Goal: Entertainment & Leisure: Consume media (video, audio)

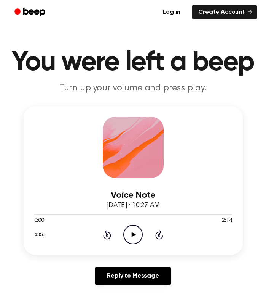
click at [133, 230] on icon "Play Audio" at bounding box center [133, 234] width 19 height 19
click at [136, 231] on icon "Play Audio" at bounding box center [133, 234] width 19 height 19
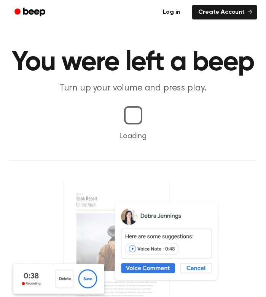
click at [138, 235] on main "You were left a beep Turn up your volume and press play. Loading Play recording…" at bounding box center [133, 244] width 266 height 489
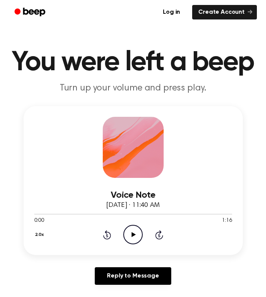
click at [133, 237] on icon "Play Audio" at bounding box center [133, 234] width 19 height 19
